Goal: Check status: Check status

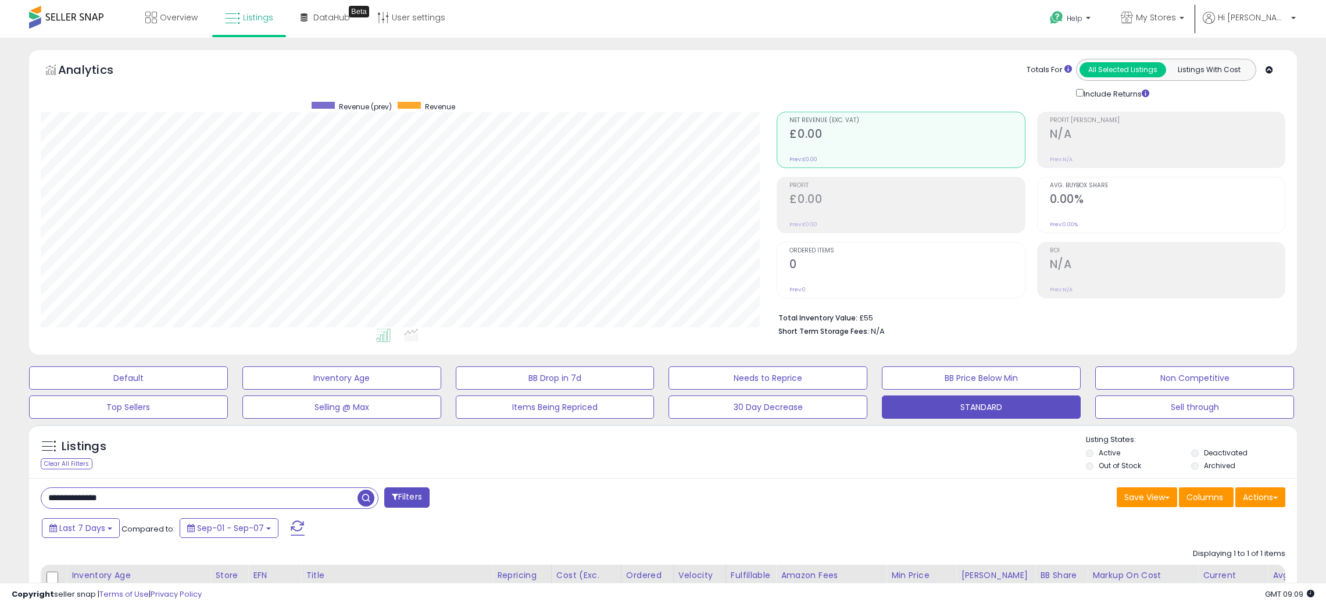
select select "**"
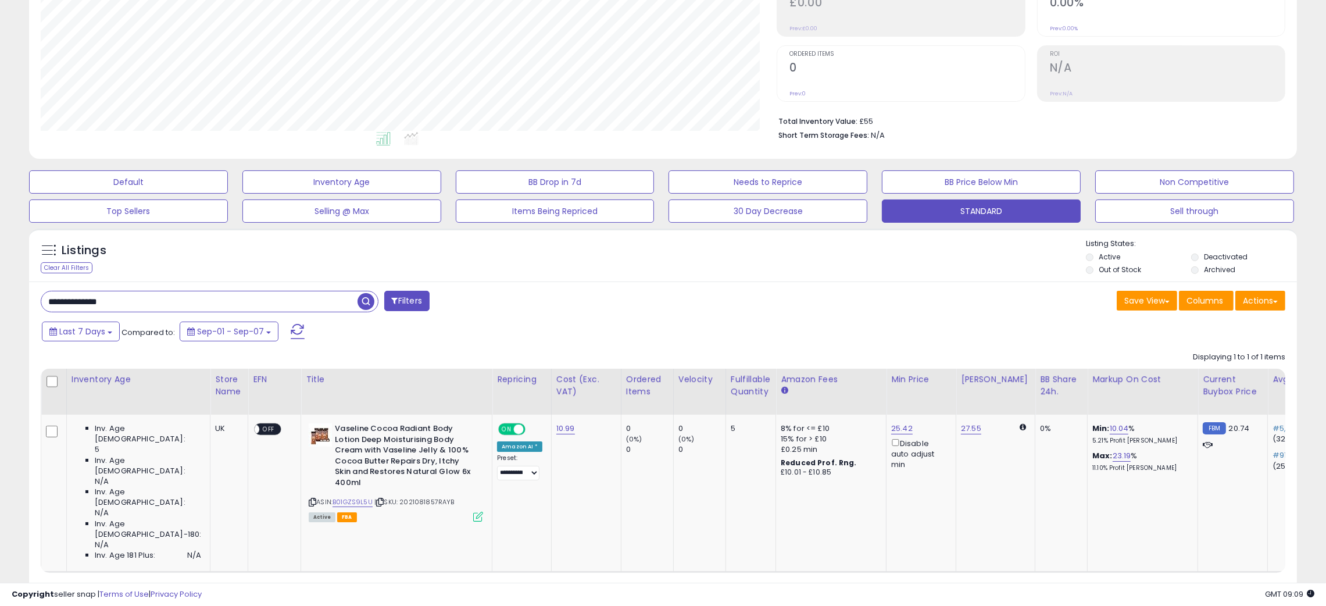
scroll to position [238, 737]
click at [365, 302] on span "button" at bounding box center [366, 301] width 17 height 17
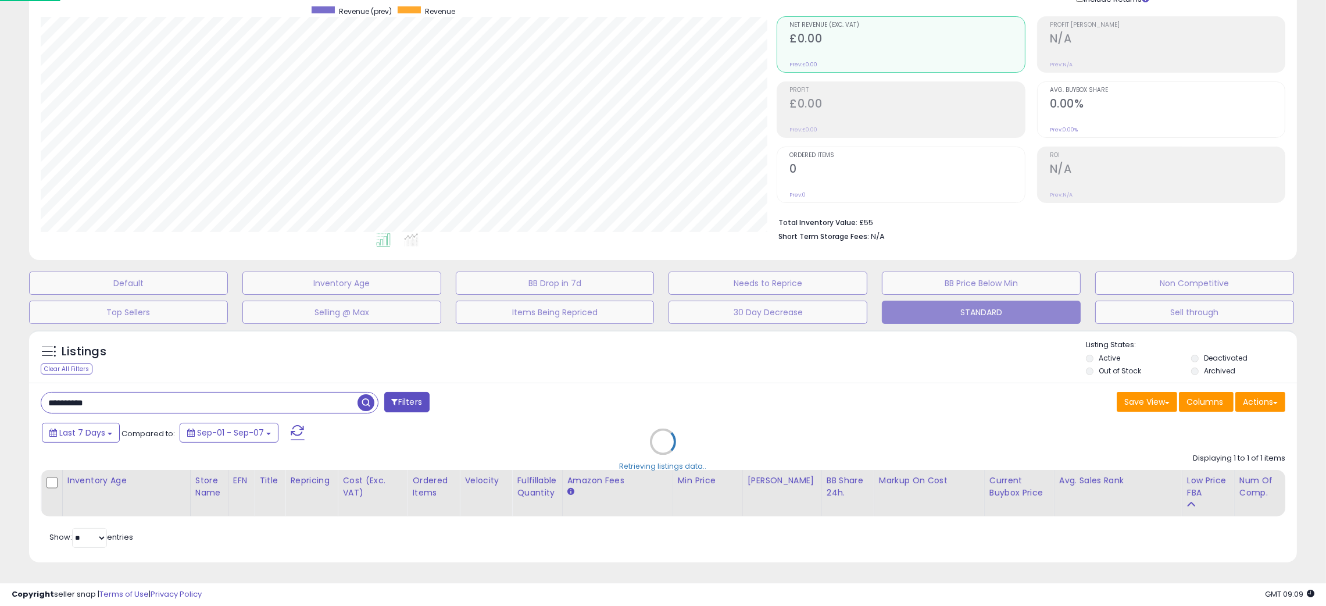
scroll to position [238, 744]
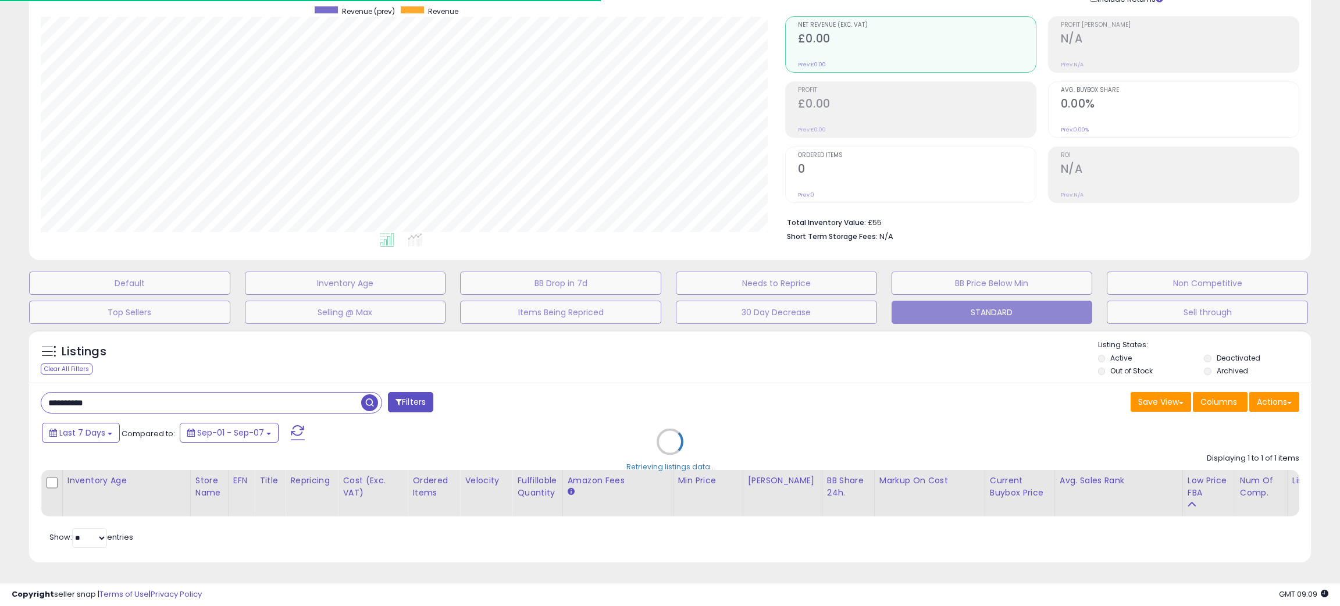
click at [769, 378] on div "Retrieving listings data.." at bounding box center [669, 450] width 1299 height 253
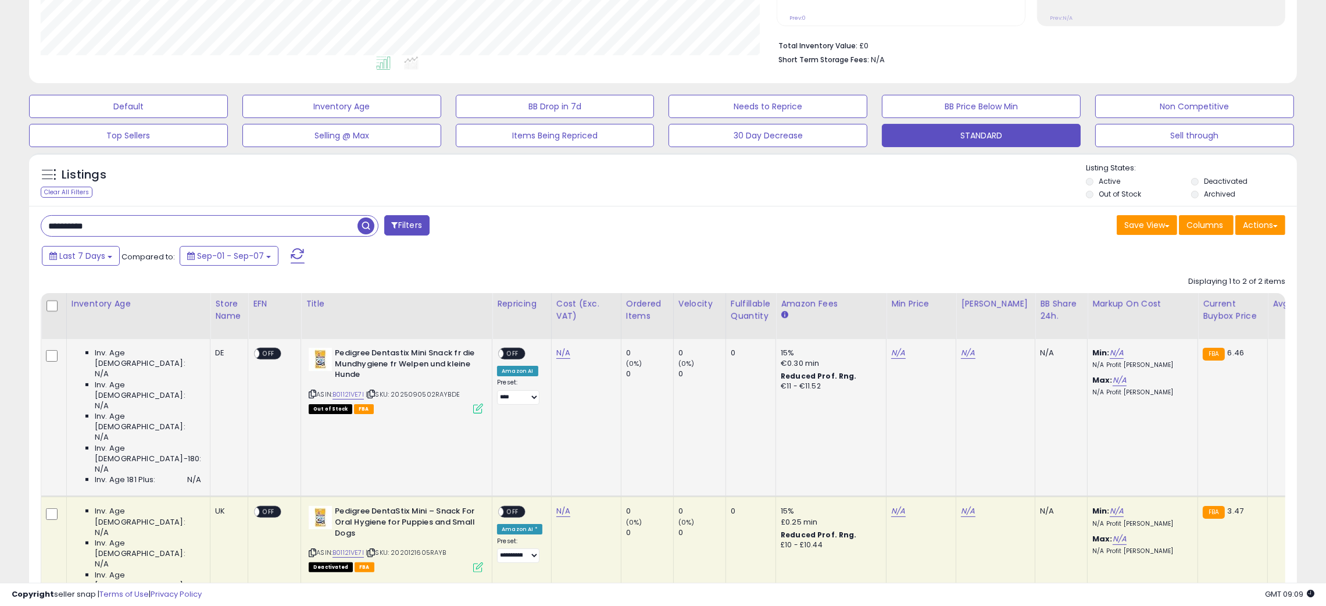
scroll to position [238, 737]
click at [668, 259] on div "Last 7 Days Compared to: Sep-01 - Sep-07" at bounding box center [506, 257] width 934 height 26
click at [716, 184] on div "Listings Clear All Filters Listing States:" at bounding box center [663, 183] width 1268 height 40
click at [49, 221] on input "**********" at bounding box center [199, 226] width 316 height 20
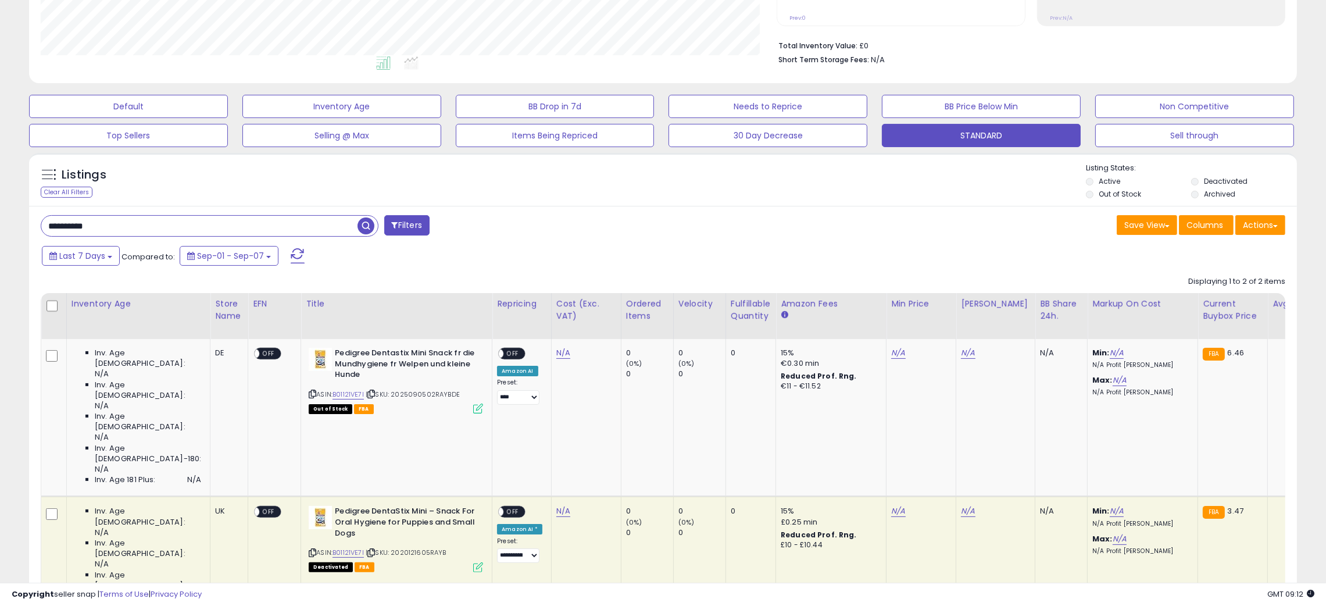
drag, startPoint x: 55, startPoint y: 218, endPoint x: 64, endPoint y: 222, distance: 9.6
paste input "text"
type input "**********"
click at [364, 226] on span "button" at bounding box center [366, 225] width 17 height 17
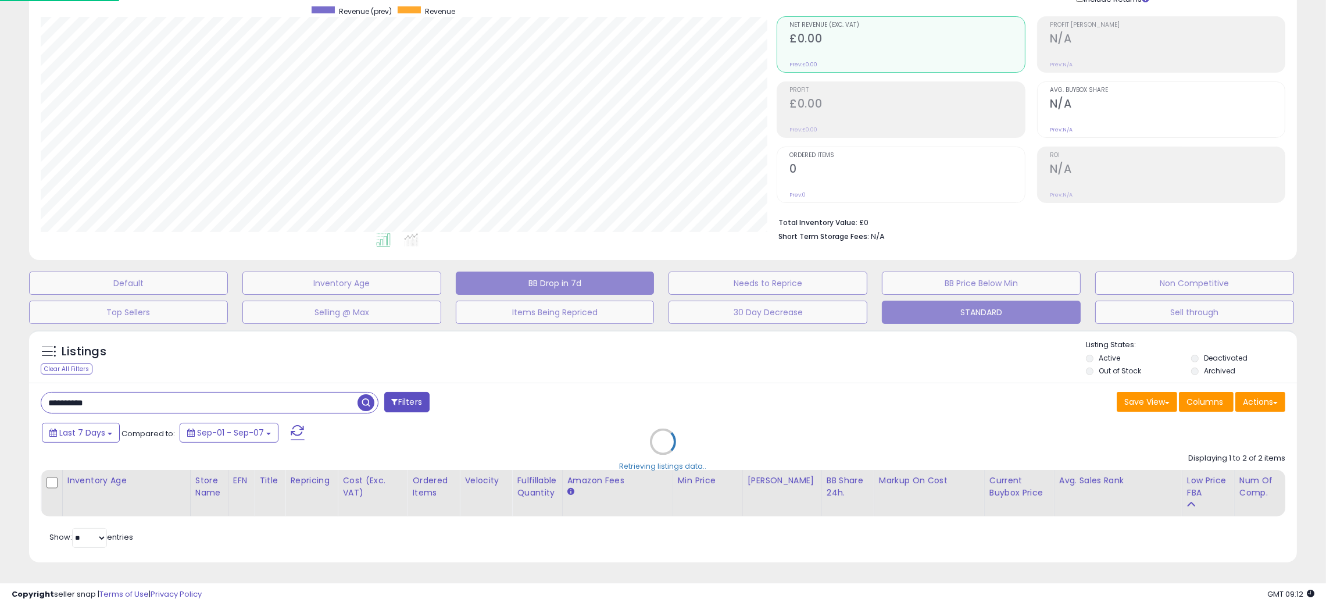
scroll to position [238, 744]
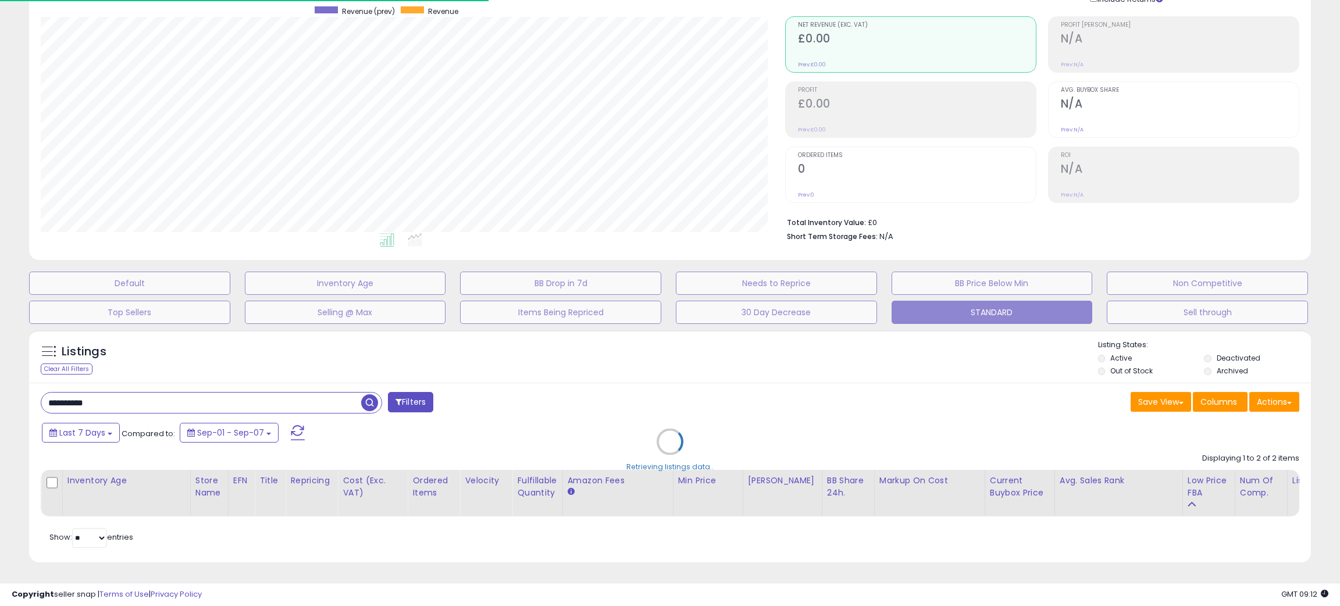
click at [680, 368] on div "Retrieving listings data.." at bounding box center [669, 450] width 1299 height 253
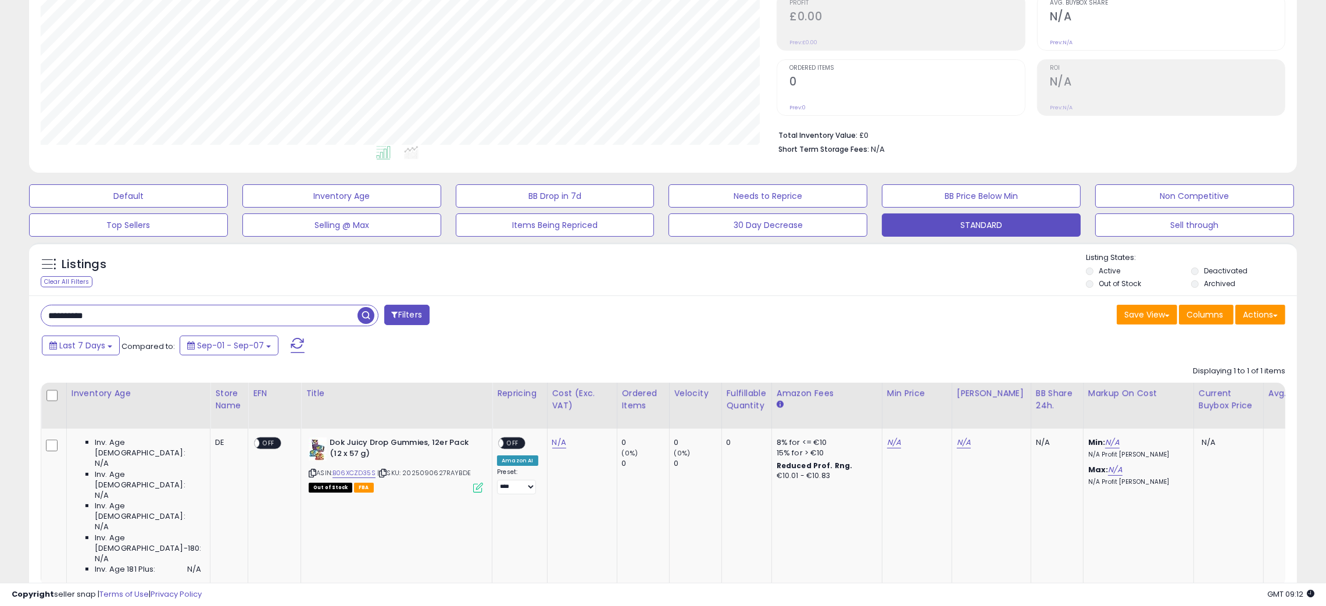
scroll to position [238, 737]
